Goal: Task Accomplishment & Management: Manage account settings

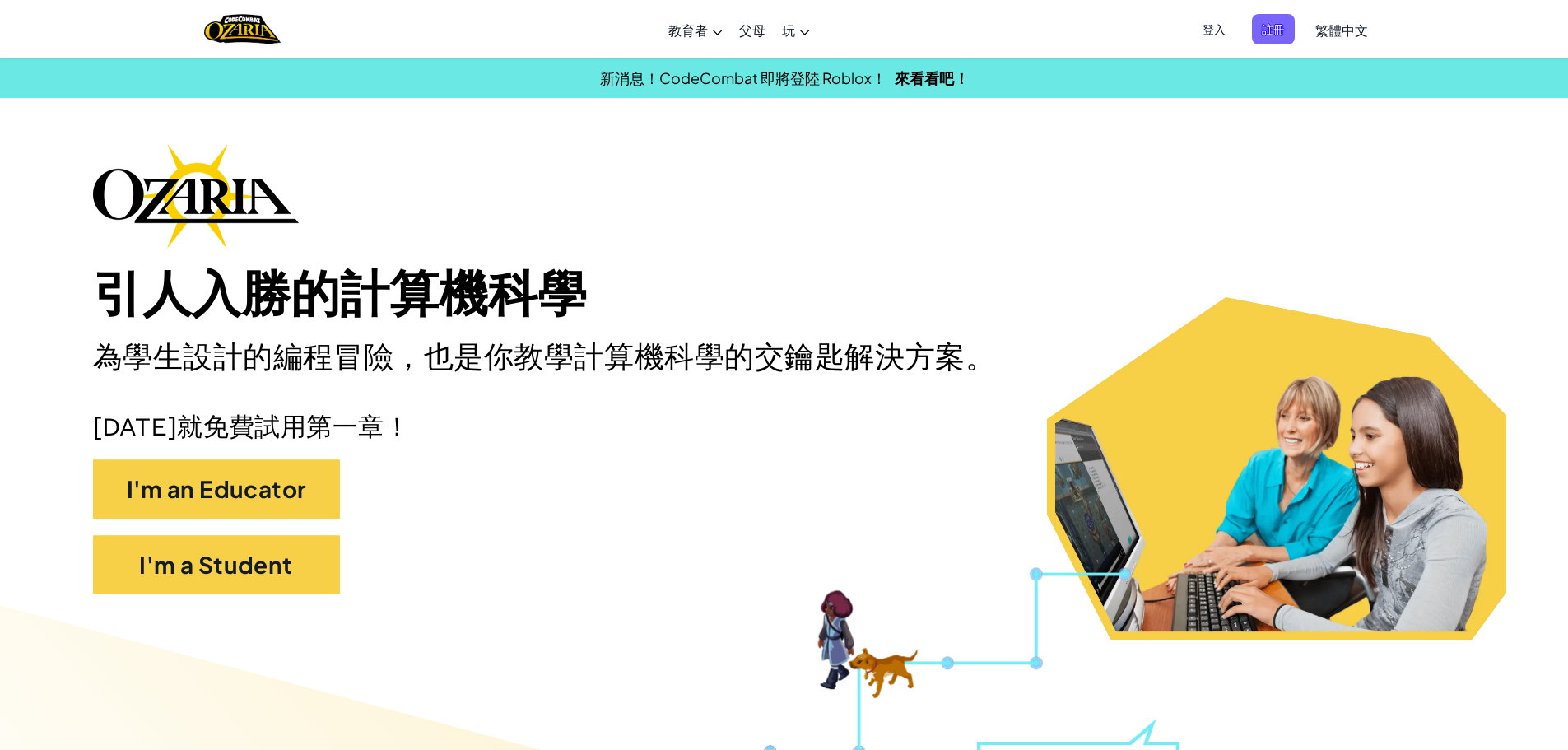
click at [1207, 31] on span "登入" at bounding box center [1214, 29] width 43 height 31
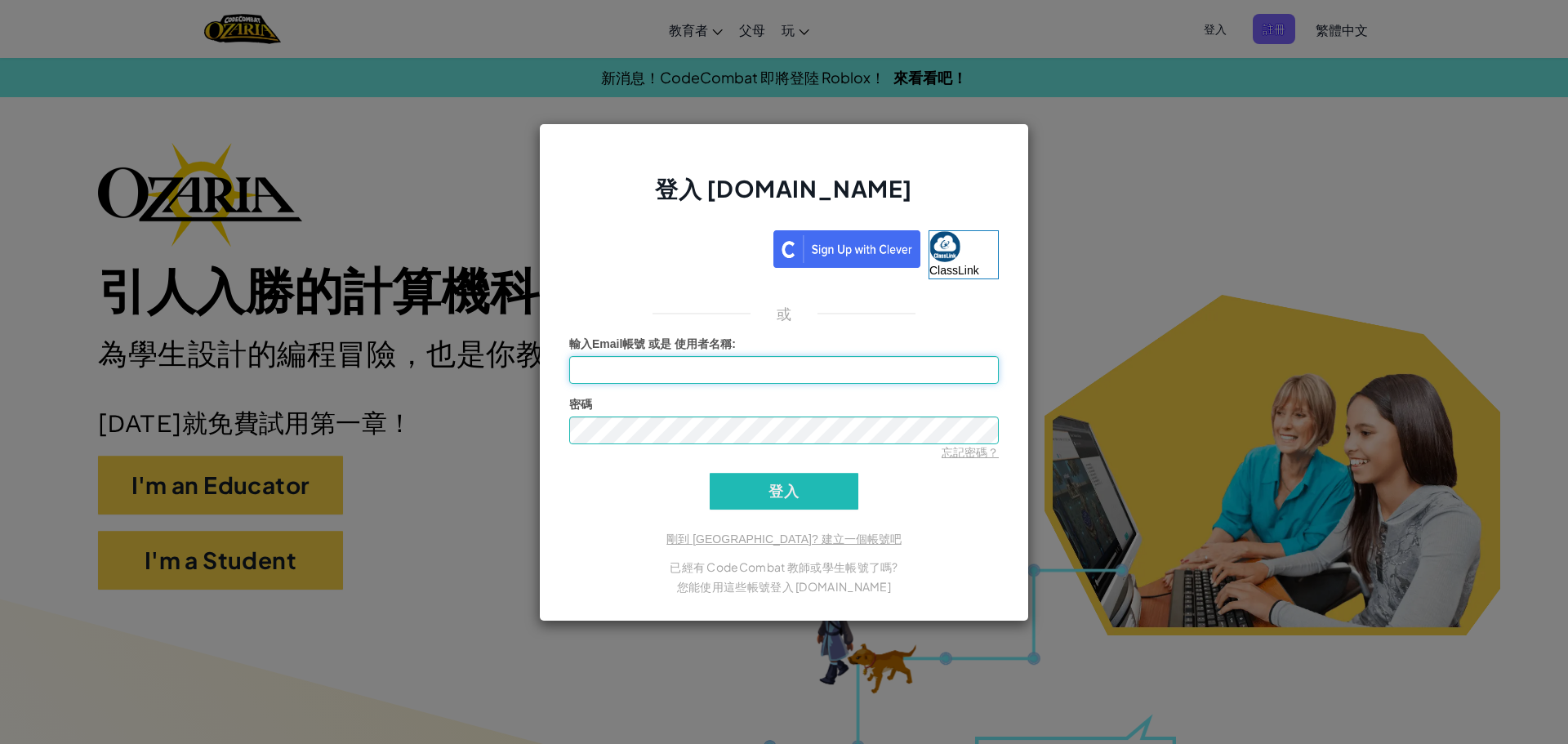
click at [748, 375] on input "輸入Email帳號 或是 使用者名稱 :" at bounding box center [783, 369] width 429 height 28
type input "ㄨ"
type input "J"
type input "jasmime0416@"
